Goal: Task Accomplishment & Management: Manage account settings

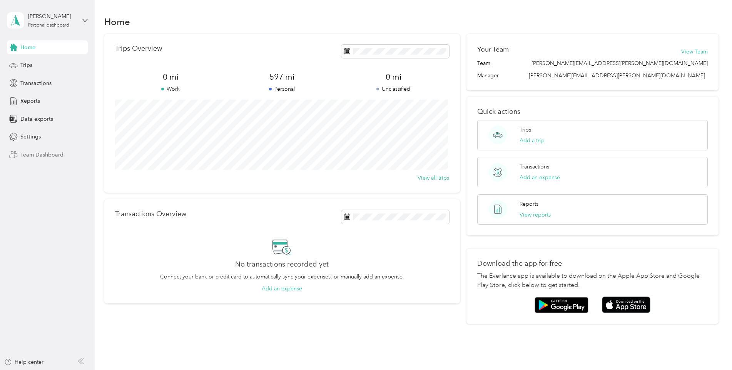
click at [29, 154] on span "Team Dashboard" at bounding box center [41, 155] width 43 height 8
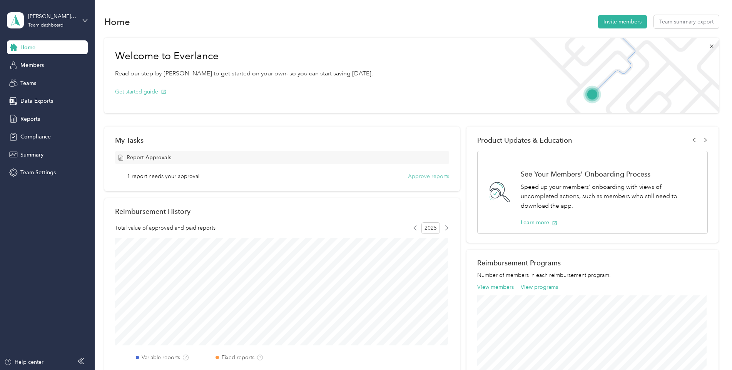
click at [426, 175] on button "Approve reports" at bounding box center [428, 176] width 41 height 8
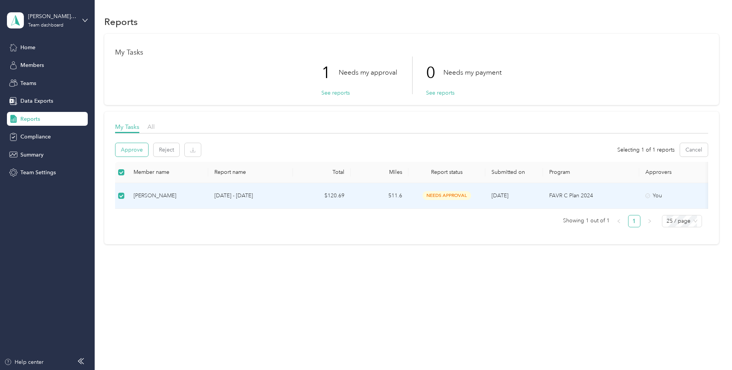
click at [128, 146] on button "Approve" at bounding box center [131, 149] width 33 height 13
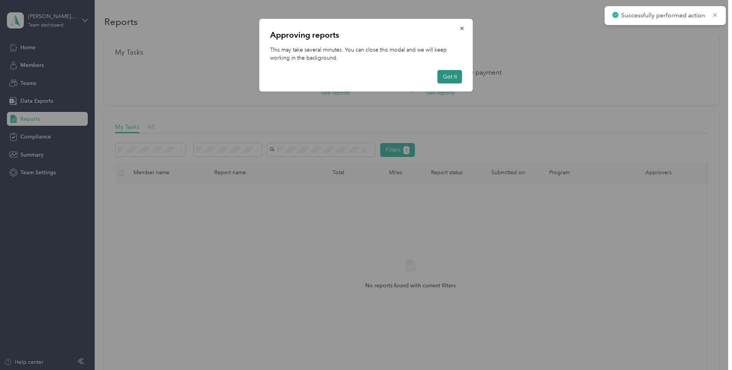
click at [451, 77] on button "Got it" at bounding box center [449, 76] width 25 height 13
